Goal: Find specific page/section: Find specific page/section

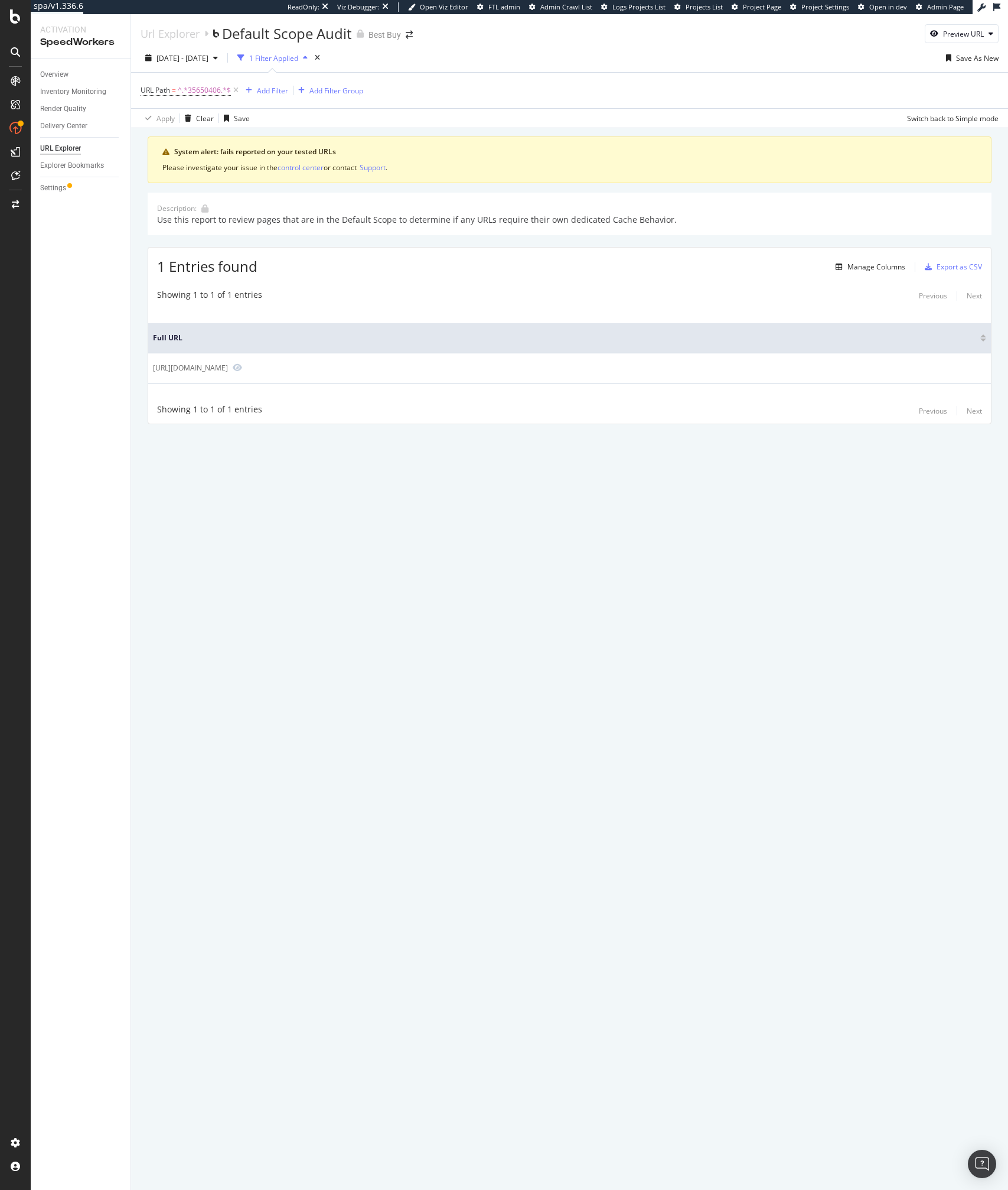
click at [233, 669] on div "Url Explorer Default Scope Audit Best Buy Preview URL [DATE] - [DATE] 1 Filter …" at bounding box center [570, 602] width 877 height 1176
click at [244, 656] on div "Url Explorer Default Scope Audit Best Buy Preview URL [DATE] - [DATE] 1 Filter …" at bounding box center [570, 602] width 877 height 1176
